Goal: Information Seeking & Learning: Learn about a topic

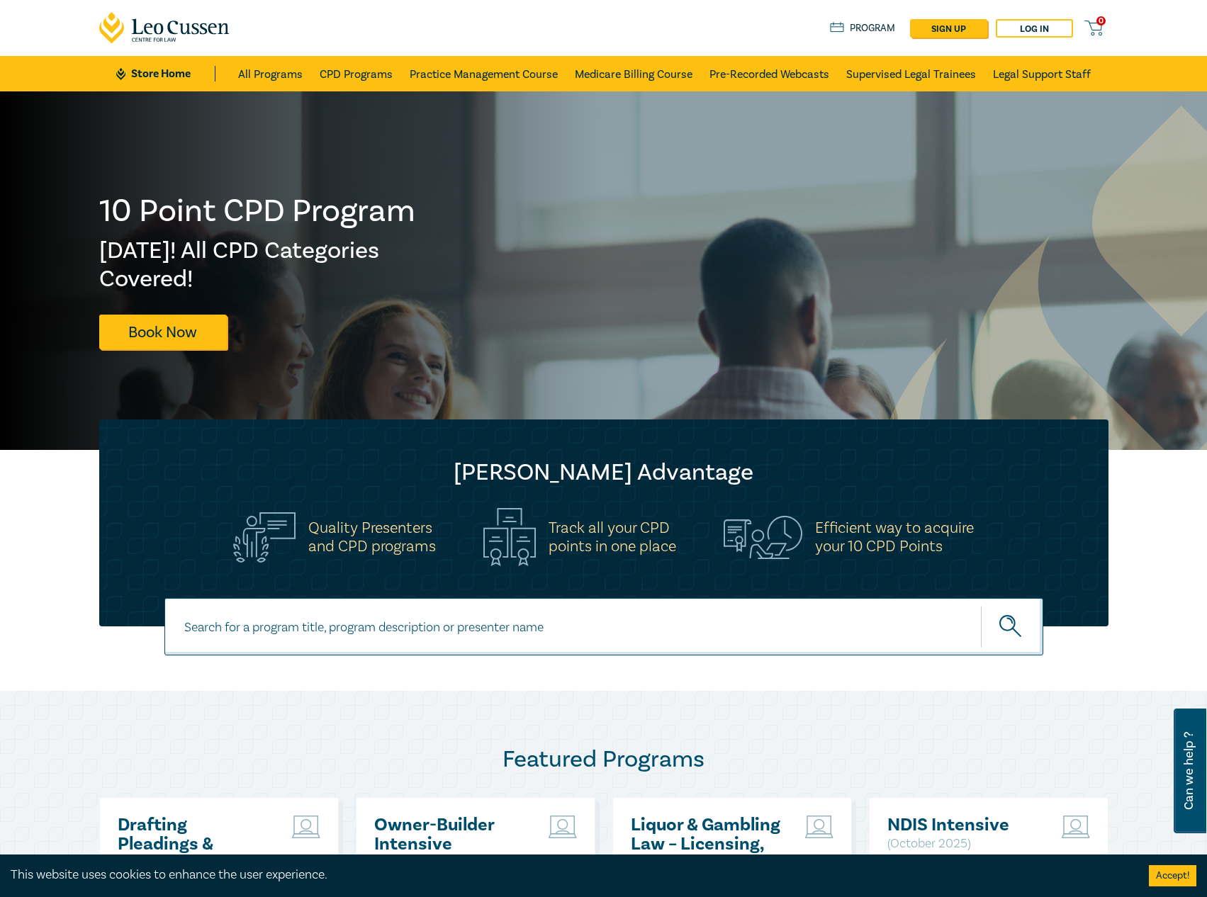
click at [461, 620] on input at bounding box center [603, 626] width 879 height 57
type input "s26107"
click at [981, 605] on button "submit" at bounding box center [1012, 626] width 62 height 43
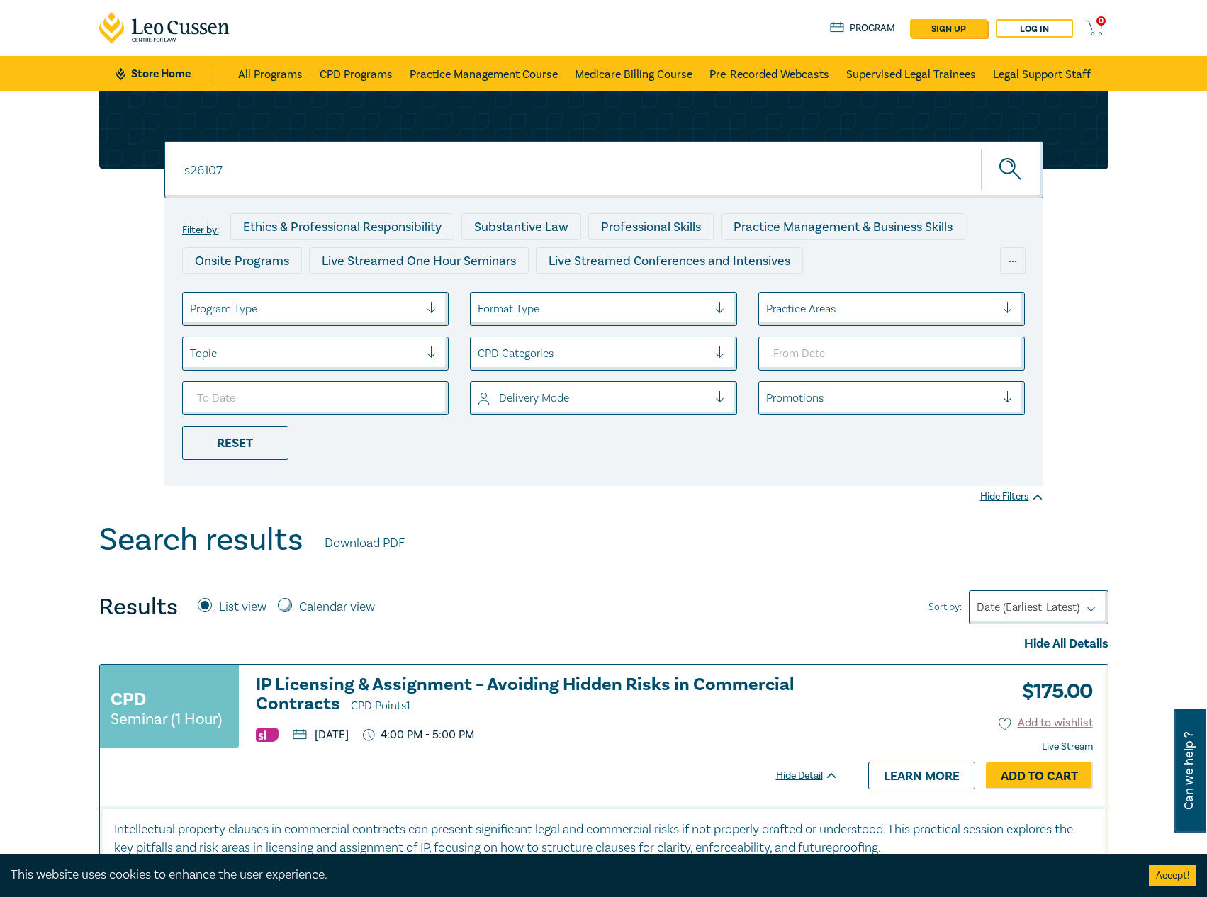
scroll to position [142, 0]
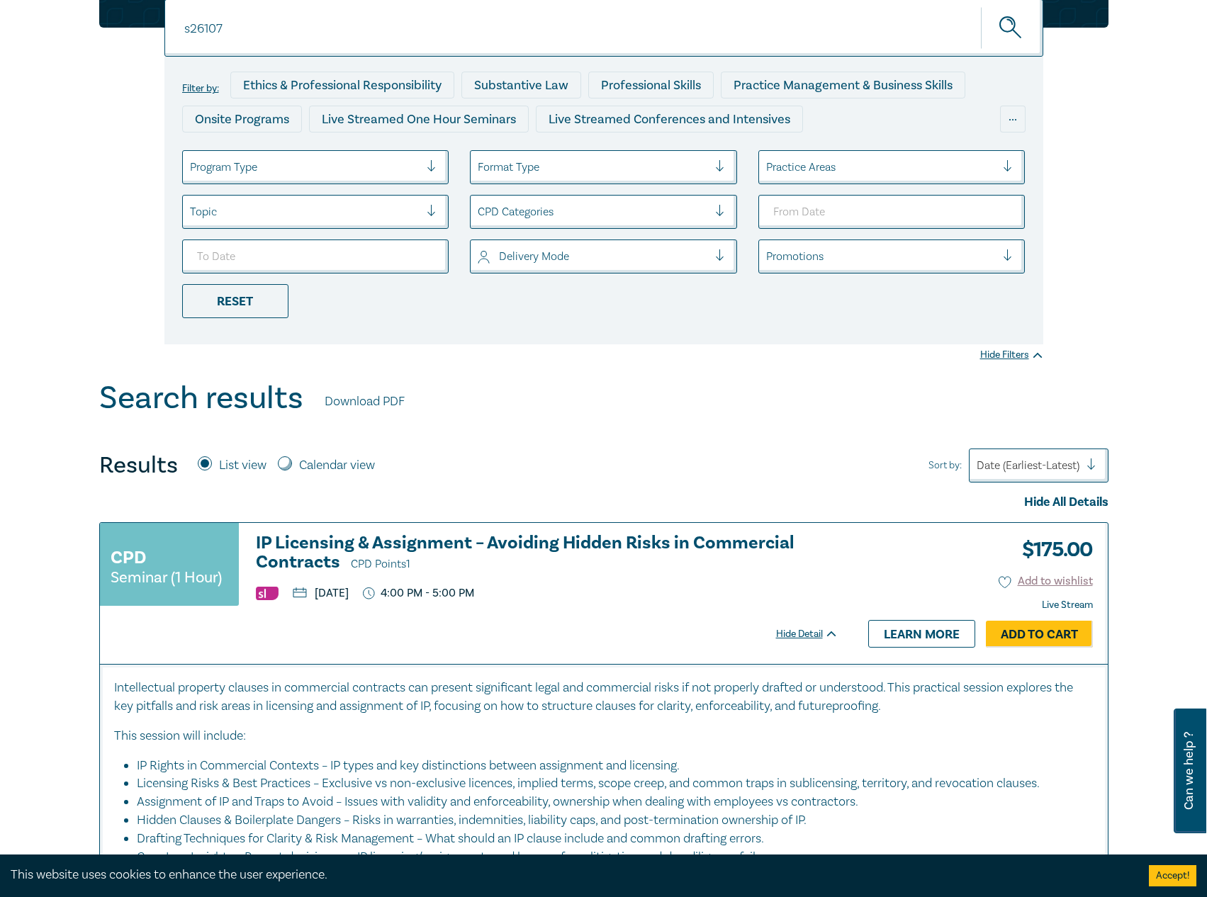
click at [313, 543] on h3 "IP Licensing & Assignment – Avoiding Hidden Risks in Commercial Contracts CPD P…" at bounding box center [547, 554] width 582 height 40
